Goal: Information Seeking & Learning: Learn about a topic

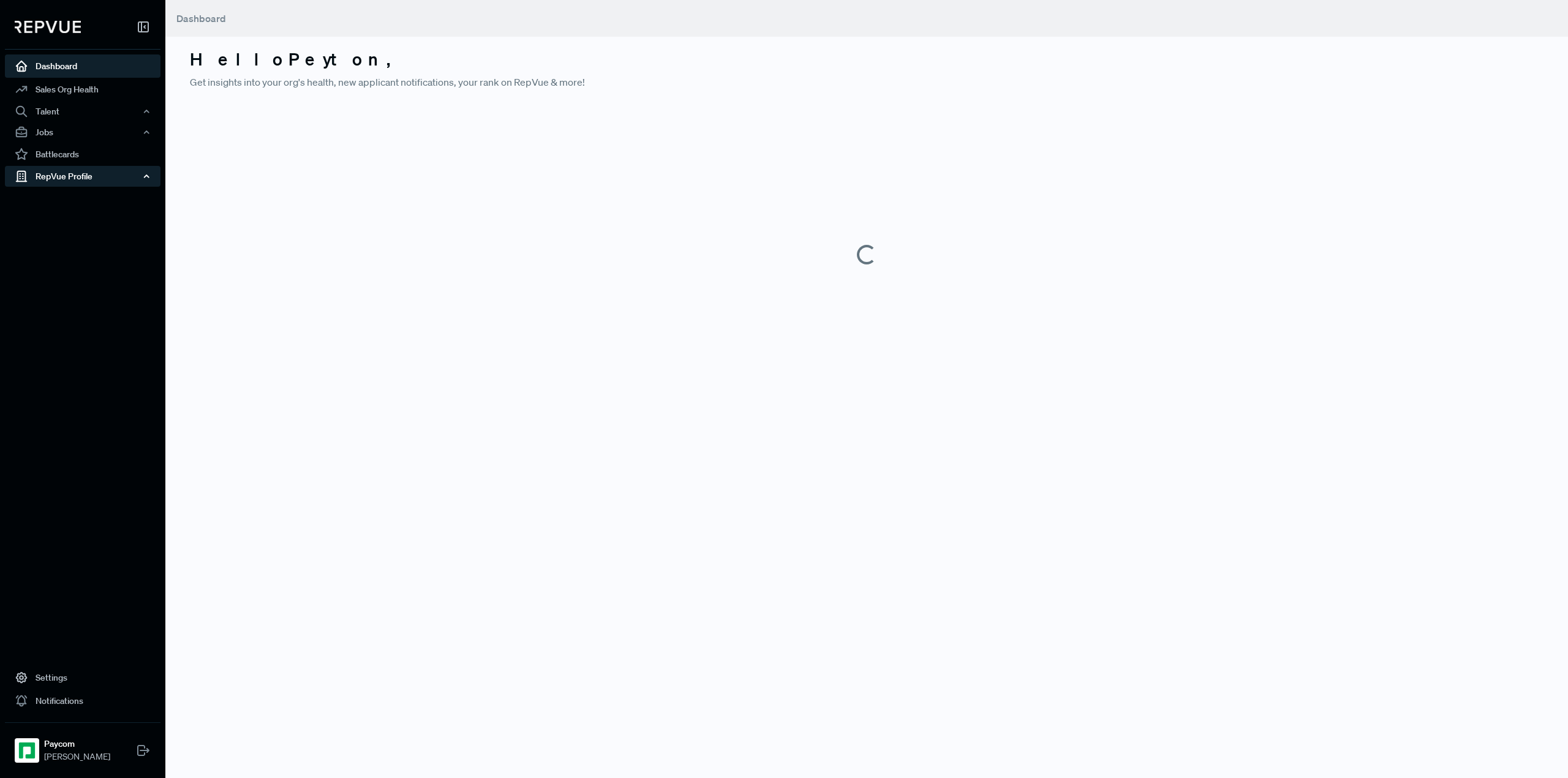
click at [58, 174] on div "RepVue Profile" at bounding box center [83, 176] width 156 height 21
click at [65, 196] on link "Profile Overview" at bounding box center [99, 205] width 156 height 32
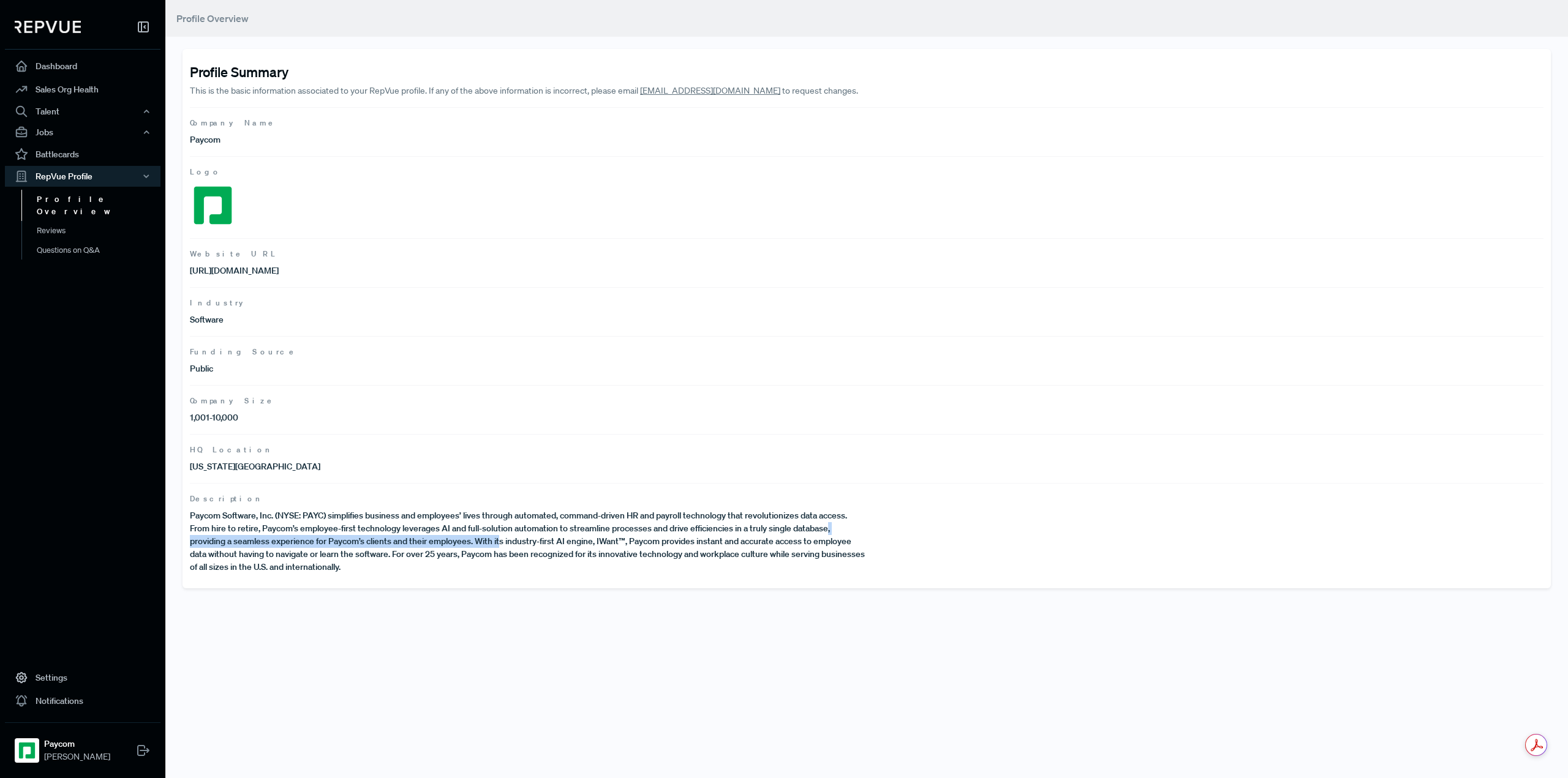
drag, startPoint x: 828, startPoint y: 527, endPoint x: 490, endPoint y: 537, distance: 338.1
click at [493, 537] on p "Paycom Software, Inc. (NYSE: PAYC) simplifies business and employees’ lives thr…" at bounding box center [528, 542] width 677 height 64
click at [480, 537] on p "Paycom Software, Inc. (NYSE: PAYC) simplifies business and employees’ lives thr…" at bounding box center [528, 542] width 677 height 64
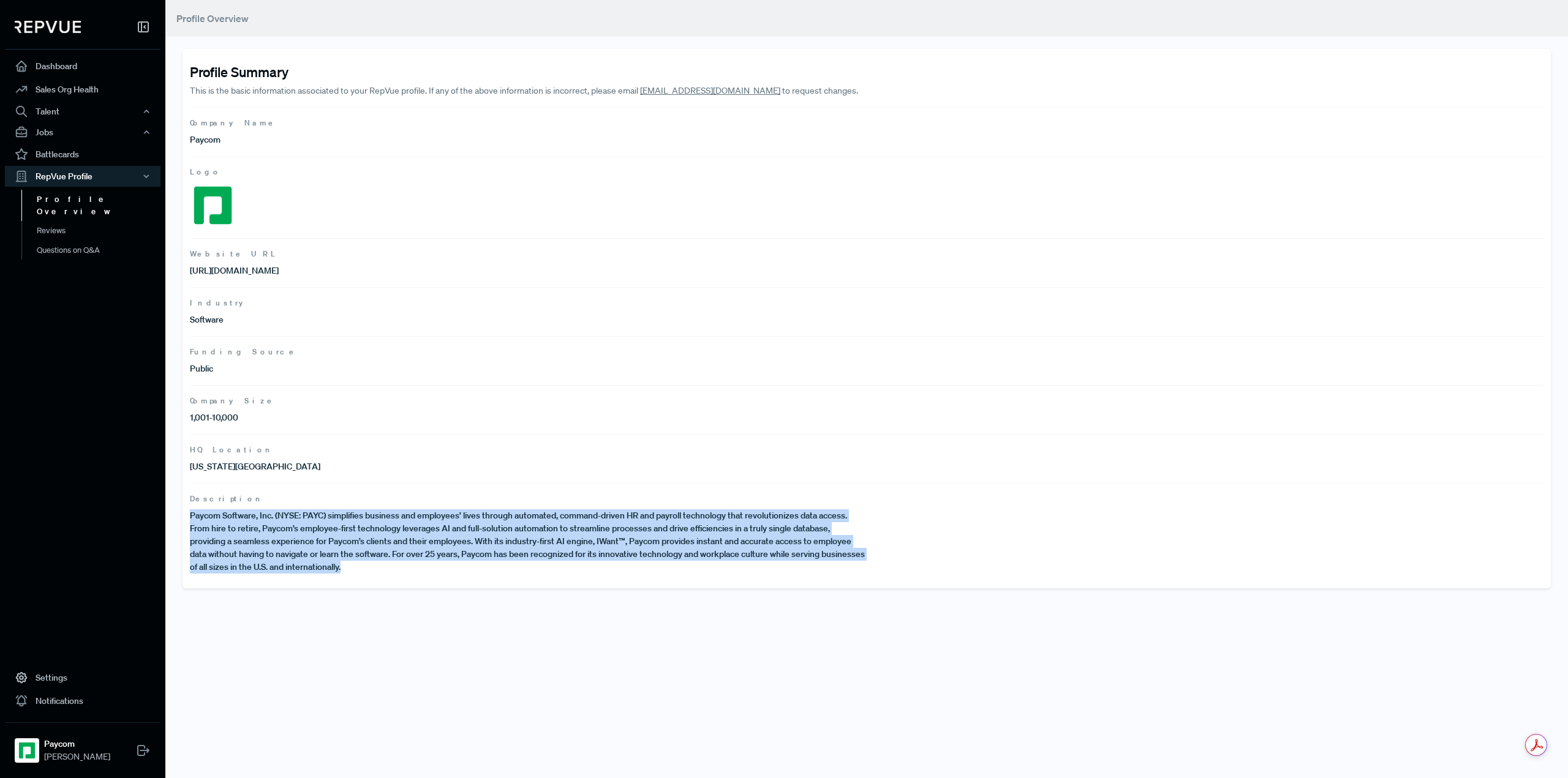
drag, startPoint x: 391, startPoint y: 565, endPoint x: 189, endPoint y: 520, distance: 207.0
click at [189, 520] on div "Profile Summary This is the basic information associated to your RepVue profile…" at bounding box center [867, 319] width 1368 height 539
copy p "Paycom Software, Inc. (NYSE: PAYC) simplifies business and employees’ lives thr…"
